Goal: Transaction & Acquisition: Purchase product/service

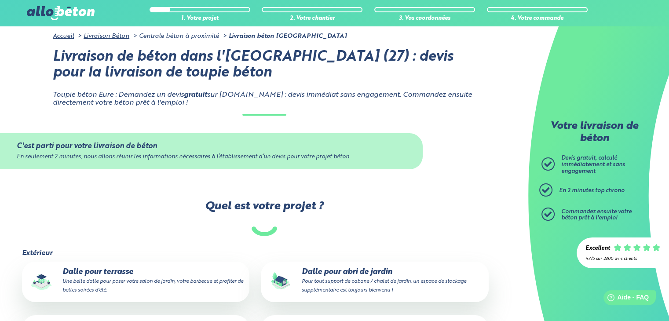
click at [99, 275] on p "Dalle pour terrasse Une belle dalle pour poser votre salon de jardin, votre bar…" at bounding box center [135, 281] width 215 height 27
click at [0, 0] on input "Dalle pour terrasse Une belle dalle pour poser votre salon de jardin, votre bar…" at bounding box center [0, 0] width 0 height 0
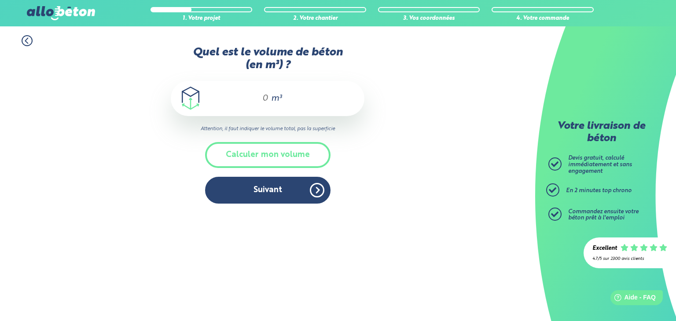
click at [263, 94] on input "Quel est le volume de béton (en m³) ?" at bounding box center [261, 98] width 15 height 11
type input "3"
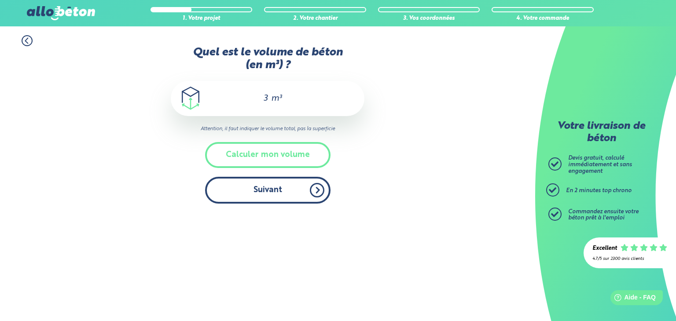
click at [258, 192] on button "Suivant" at bounding box center [267, 190] width 125 height 27
